Goal: Transaction & Acquisition: Purchase product/service

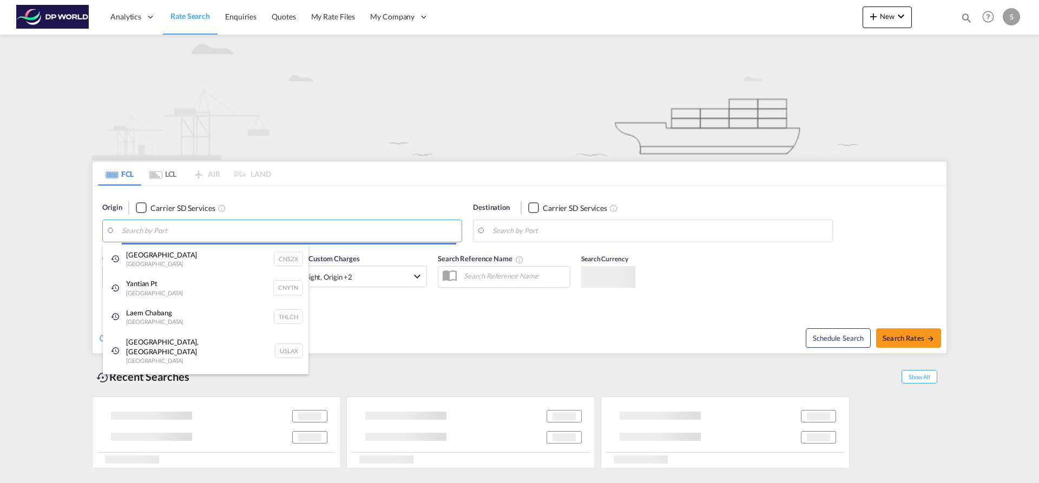
click at [229, 229] on body "Analytics Dashboard Rate Search Enquiries Quotes My Rate Files My Company" at bounding box center [519, 241] width 1039 height 483
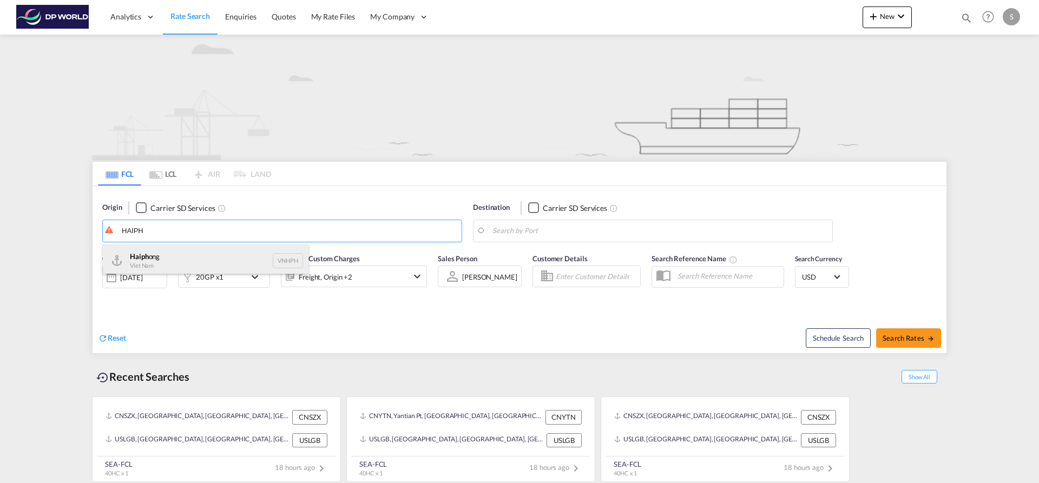
click at [223, 251] on div "Haiph ong Viet Nam VNHPH" at bounding box center [206, 261] width 206 height 32
type input "Haiphong, VNHPH"
click at [521, 234] on body "Analytics Dashboard Rate Search Enquiries Quotes My Rate Files My Company" at bounding box center [519, 241] width 1039 height 483
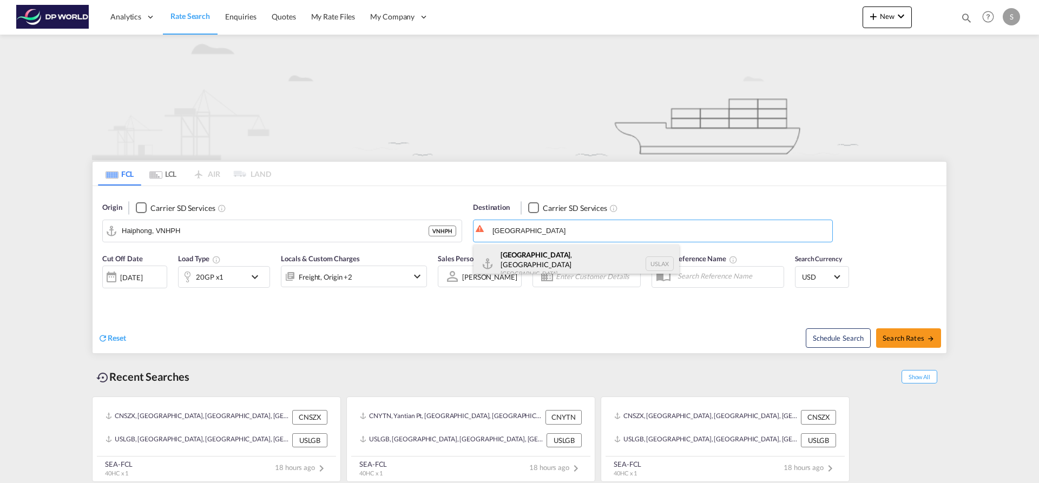
click at [522, 253] on div "[GEOGRAPHIC_DATA] , [GEOGRAPHIC_DATA] [GEOGRAPHIC_DATA] USLAX" at bounding box center [576, 264] width 206 height 39
type input "[GEOGRAPHIC_DATA], [GEOGRAPHIC_DATA], USLAX"
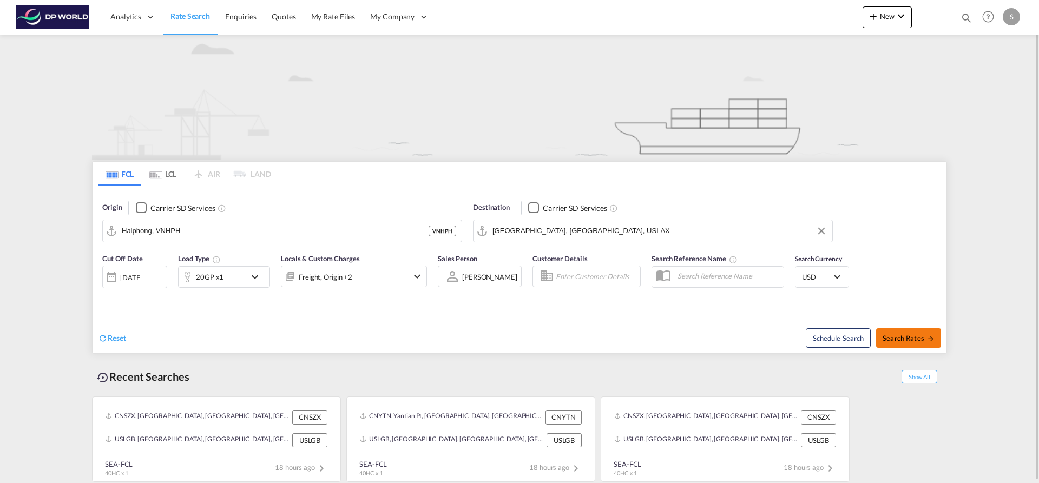
click at [887, 339] on span "Search Rates" at bounding box center [908, 338] width 52 height 9
type input "VNHPH to USLAX / [DATE]"
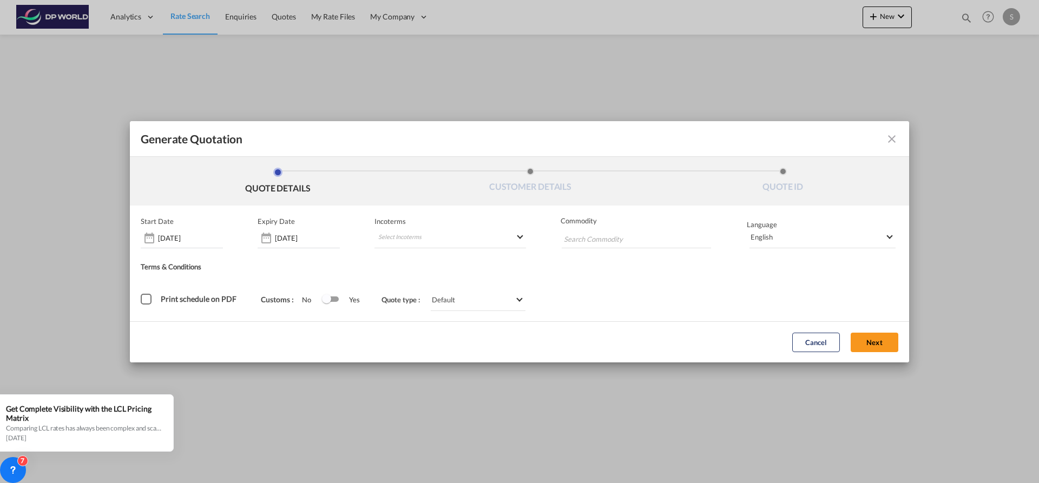
click at [890, 142] on md-icon "icon-close fg-AAA8AD cursor m-0" at bounding box center [891, 139] width 13 height 13
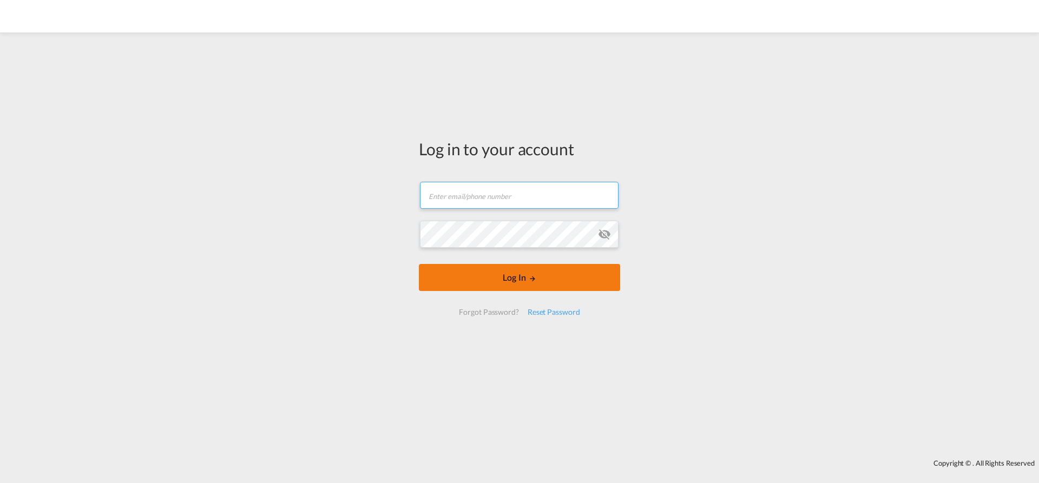
type input "[EMAIL_ADDRESS][PERSON_NAME][DOMAIN_NAME]"
click at [487, 286] on button "Log In" at bounding box center [519, 277] width 201 height 27
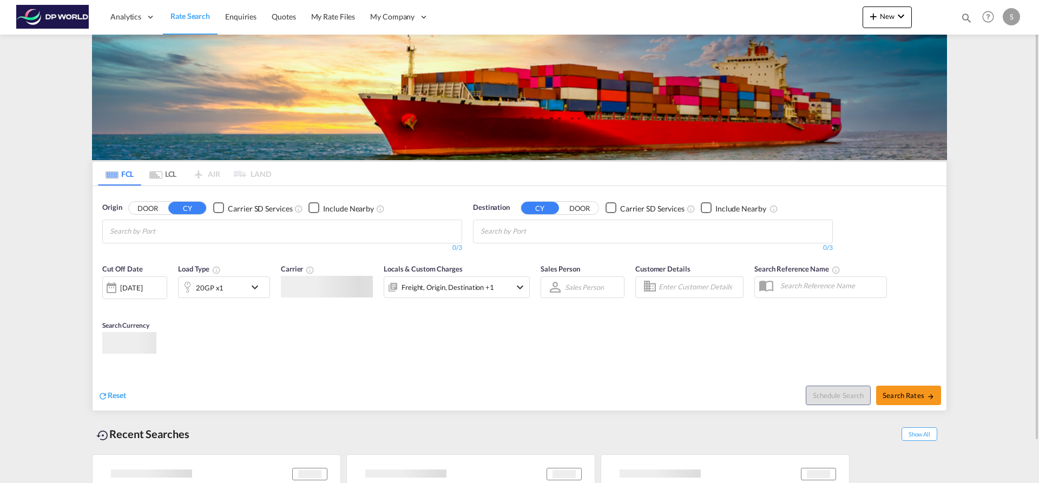
click at [329, 236] on md-chips at bounding box center [282, 231] width 359 height 23
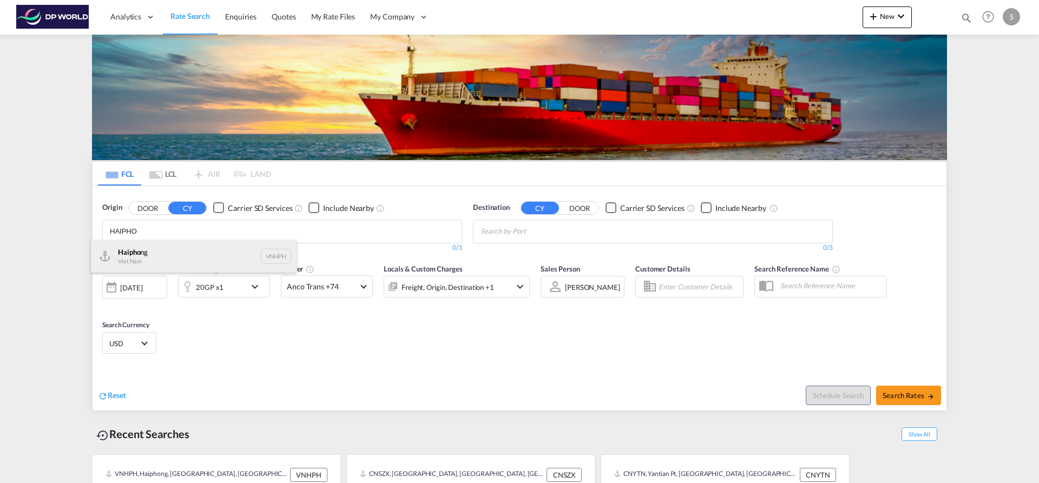
type input "HAIPHO"
click at [211, 245] on div "Haipho ng Viet Nam VNHPH" at bounding box center [194, 256] width 206 height 32
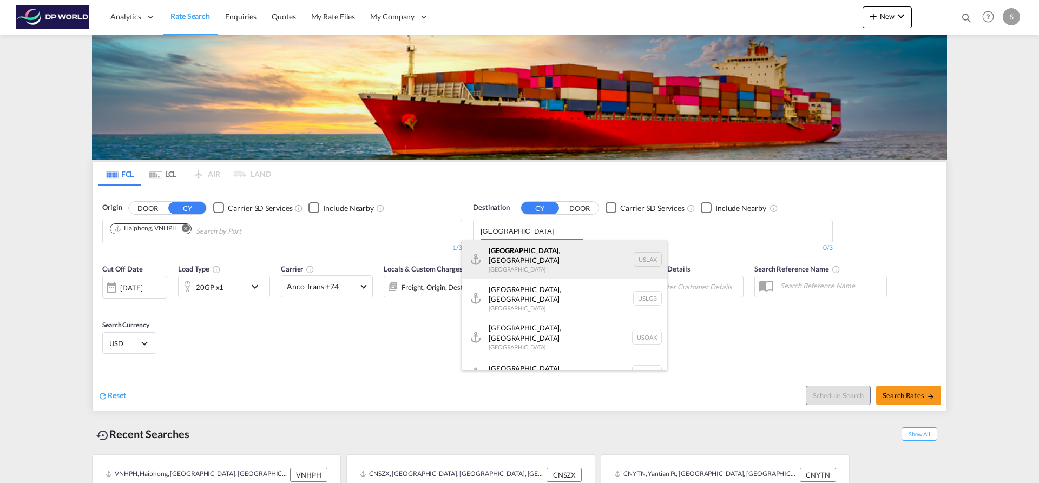
type input "[GEOGRAPHIC_DATA]"
click at [497, 249] on div "[GEOGRAPHIC_DATA] , [GEOGRAPHIC_DATA] [GEOGRAPHIC_DATA] USLAX" at bounding box center [564, 259] width 206 height 39
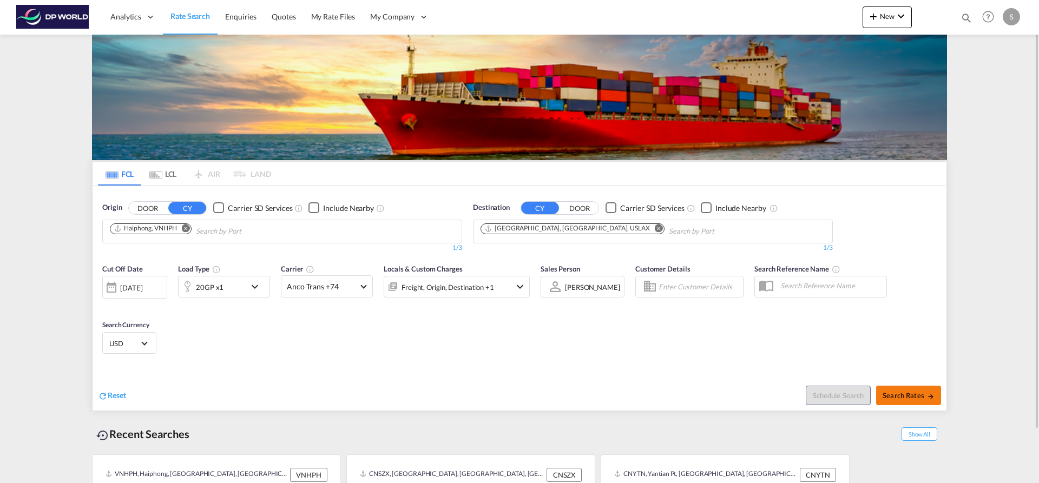
click at [900, 397] on span "Search Rates" at bounding box center [908, 395] width 52 height 9
type input "VNHPH to USLAX / [DATE]"
